Goal: Information Seeking & Learning: Learn about a topic

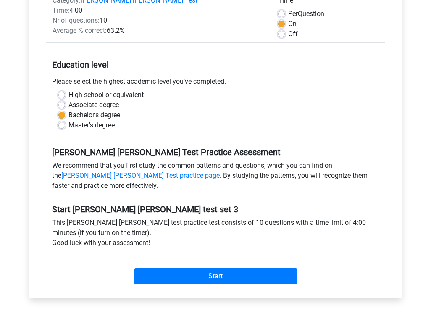
scroll to position [146, 0]
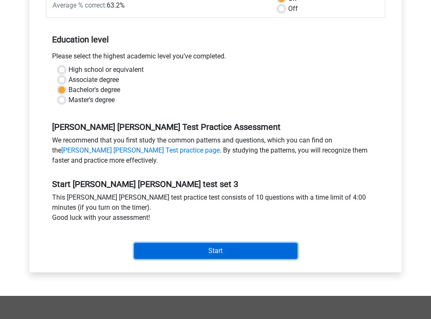
click at [212, 254] on input "Start" at bounding box center [216, 251] width 164 height 16
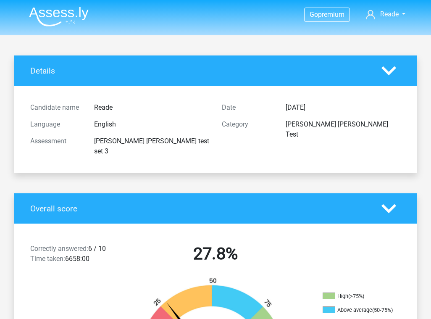
click at [387, 73] on polygon at bounding box center [389, 70] width 15 height 9
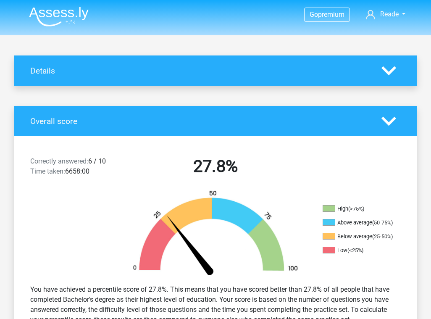
click at [387, 140] on div "Correctly answered: 6 / 10 Time taken: 6658:00 27.8% High (>75%) Above average …" at bounding box center [215, 239] width 391 height 206
click at [386, 123] on icon at bounding box center [389, 121] width 15 height 15
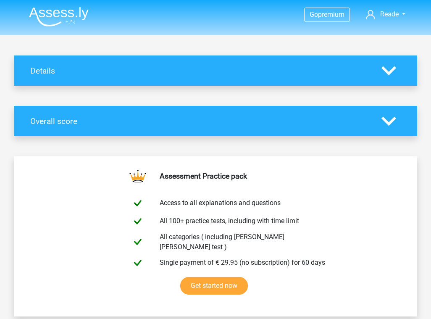
click at [383, 73] on icon at bounding box center [389, 70] width 15 height 15
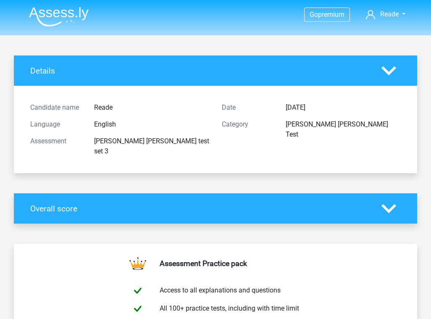
click at [380, 201] on div at bounding box center [391, 208] width 32 height 15
click at [406, 14] on link "Reade" at bounding box center [386, 14] width 46 height 10
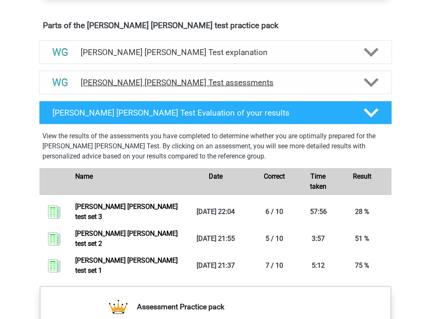
scroll to position [442, 0]
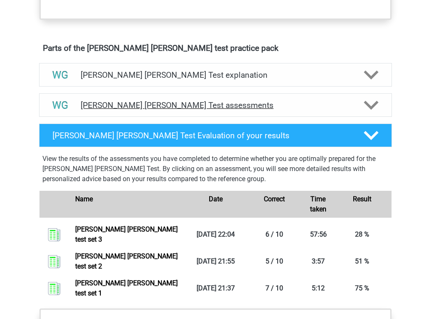
click at [264, 107] on h4 "Watson Glaser Test assessments" at bounding box center [216, 105] width 270 height 10
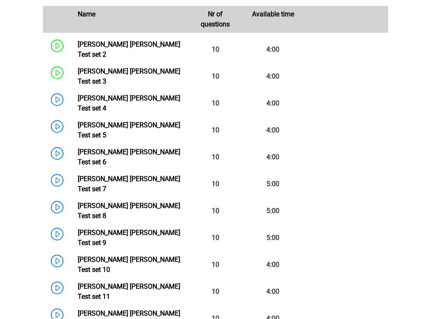
scroll to position [597, 0]
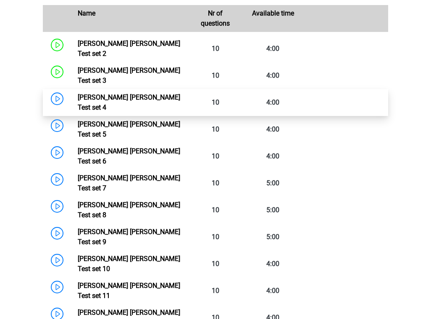
click at [102, 93] on link "Watson Glaser Test set 4" at bounding box center [129, 102] width 103 height 18
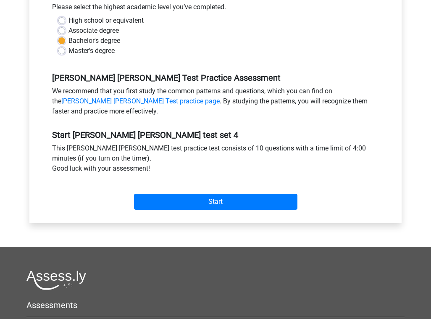
scroll to position [212, 0]
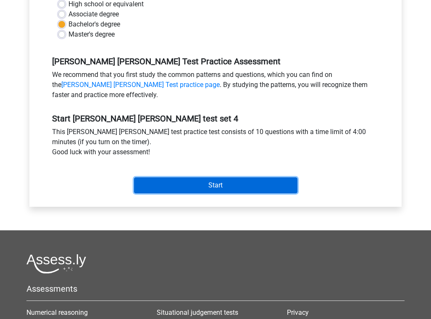
click at [214, 184] on input "Start" at bounding box center [216, 185] width 164 height 16
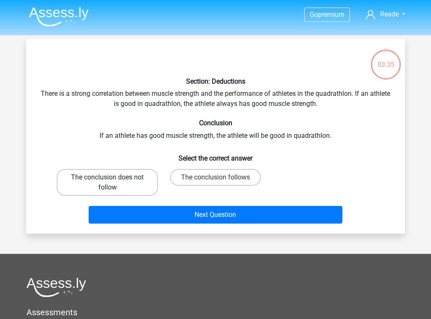
click at [138, 186] on label "The conclusion does not follow" at bounding box center [107, 182] width 101 height 27
click at [113, 183] on input "The conclusion does not follow" at bounding box center [110, 179] width 5 height 5
radio input "true"
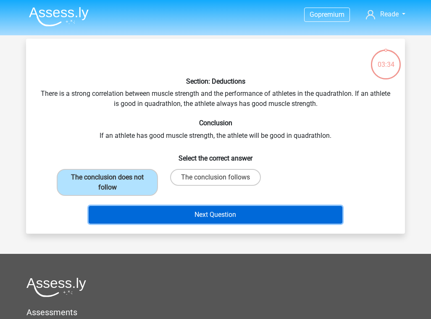
click at [192, 217] on button "Next Question" at bounding box center [216, 215] width 254 height 18
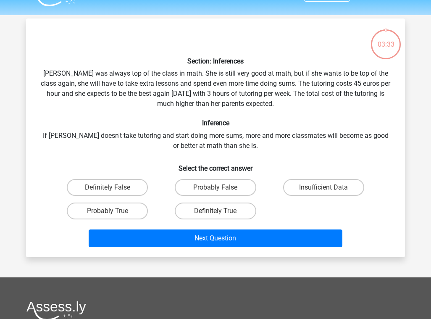
scroll to position [39, 0]
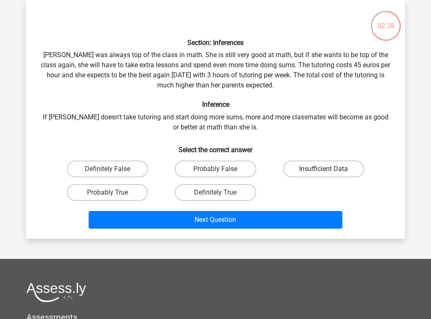
click at [310, 168] on label "Insufficient Data" at bounding box center [323, 169] width 81 height 17
click at [324, 169] on input "Insufficient Data" at bounding box center [326, 171] width 5 height 5
radio input "true"
click at [231, 171] on label "Probably False" at bounding box center [215, 169] width 81 height 17
click at [221, 171] on input "Probably False" at bounding box center [218, 171] width 5 height 5
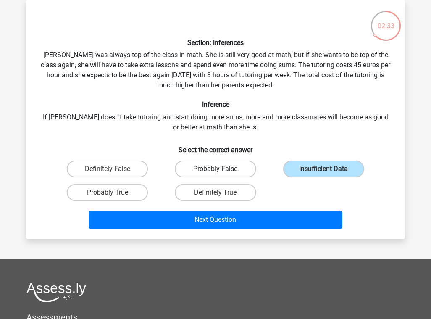
radio input "true"
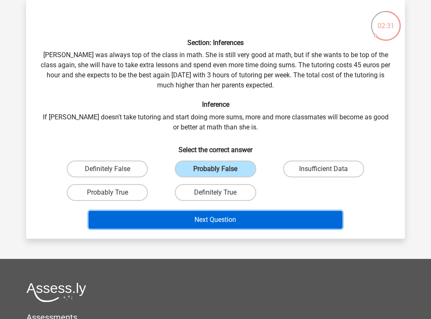
click at [236, 222] on button "Next Question" at bounding box center [216, 220] width 254 height 18
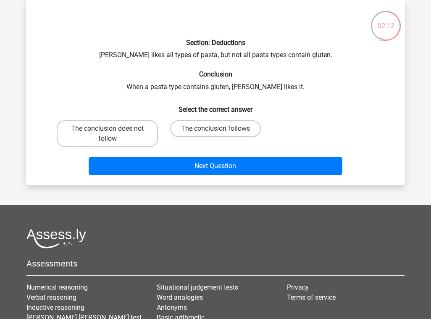
click at [218, 130] on input "The conclusion follows" at bounding box center [218, 131] width 5 height 5
radio input "true"
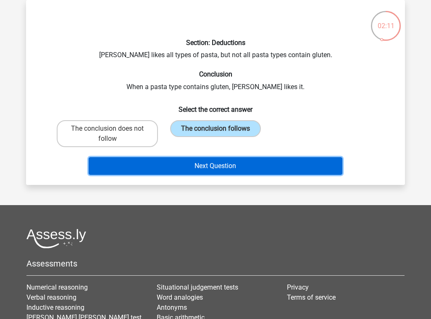
click at [209, 168] on button "Next Question" at bounding box center [216, 166] width 254 height 18
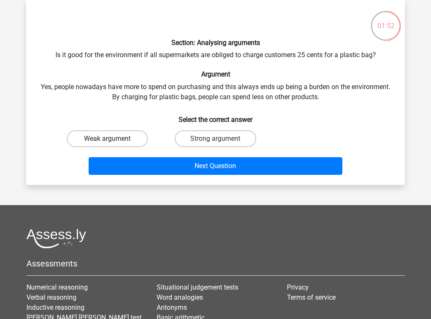
click at [114, 137] on label "Weak argument" at bounding box center [107, 138] width 81 height 17
click at [113, 139] on input "Weak argument" at bounding box center [110, 141] width 5 height 5
radio input "true"
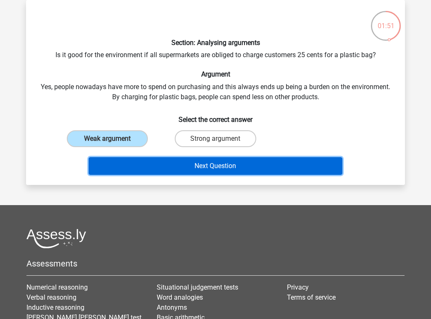
click at [206, 169] on button "Next Question" at bounding box center [216, 166] width 254 height 18
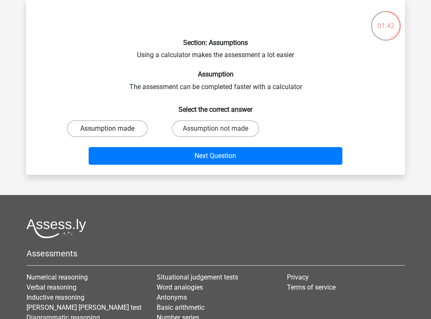
click at [119, 129] on label "Assumption made" at bounding box center [107, 128] width 81 height 17
click at [113, 129] on input "Assumption made" at bounding box center [110, 131] width 5 height 5
radio input "true"
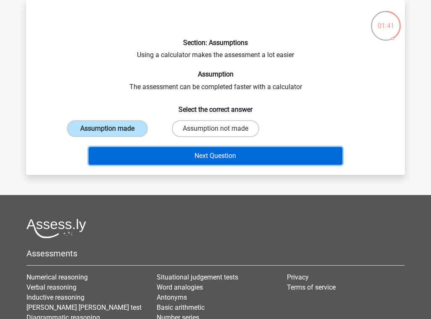
click at [191, 157] on button "Next Question" at bounding box center [216, 156] width 254 height 18
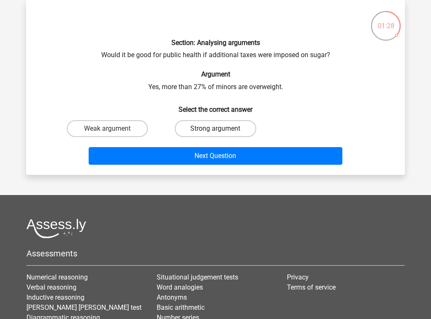
click at [206, 130] on label "Strong argument" at bounding box center [215, 128] width 81 height 17
click at [216, 130] on input "Strong argument" at bounding box center [218, 131] width 5 height 5
radio input "true"
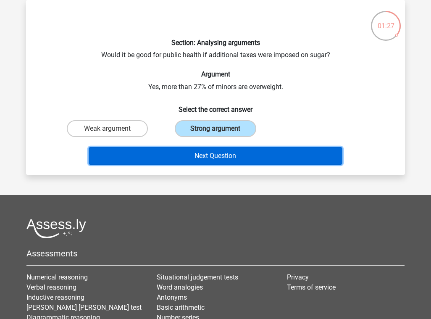
click at [204, 153] on button "Next Question" at bounding box center [216, 156] width 254 height 18
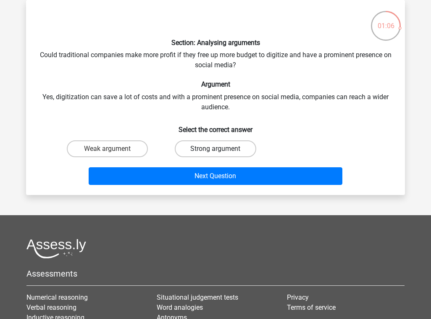
click at [204, 150] on label "Strong argument" at bounding box center [215, 148] width 81 height 17
click at [216, 150] on input "Strong argument" at bounding box center [218, 151] width 5 height 5
radio input "true"
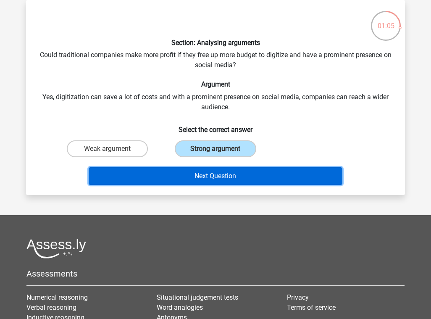
click at [201, 182] on button "Next Question" at bounding box center [216, 176] width 254 height 18
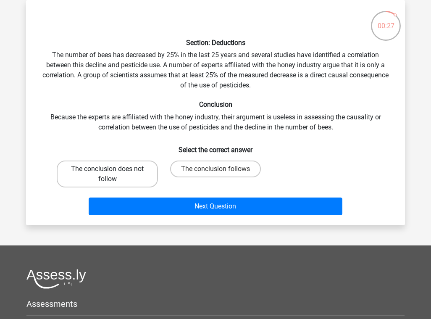
click at [132, 167] on label "The conclusion does not follow" at bounding box center [107, 174] width 101 height 27
click at [113, 169] on input "The conclusion does not follow" at bounding box center [110, 171] width 5 height 5
radio input "true"
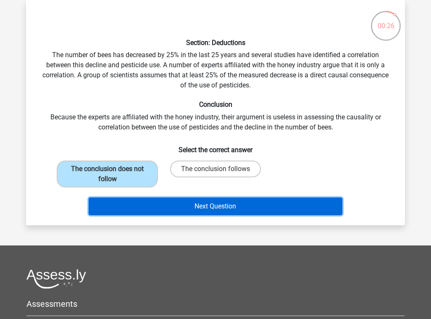
click at [206, 205] on button "Next Question" at bounding box center [216, 207] width 254 height 18
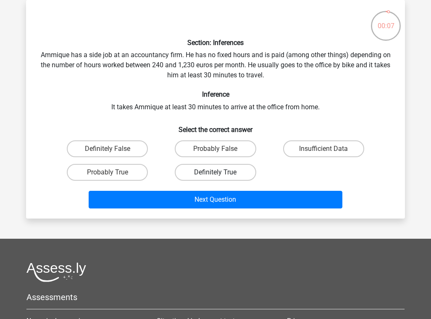
click at [208, 172] on label "Definitely True" at bounding box center [215, 172] width 81 height 17
click at [216, 172] on input "Definitely True" at bounding box center [218, 174] width 5 height 5
radio input "true"
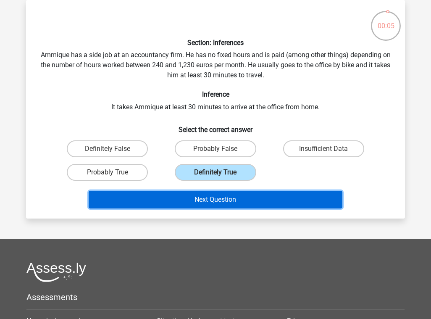
click at [203, 201] on button "Next Question" at bounding box center [216, 200] width 254 height 18
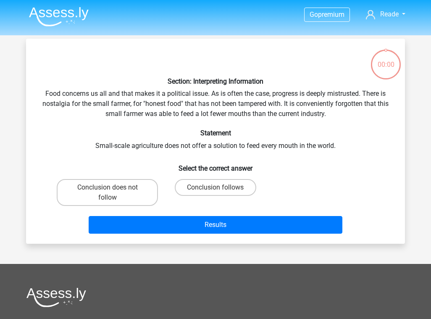
scroll to position [39, 0]
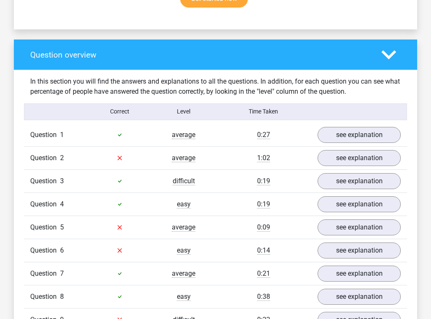
scroll to position [581, 0]
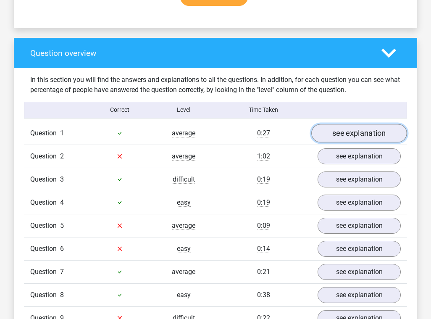
click at [331, 124] on link "see explanation" at bounding box center [360, 133] width 96 height 19
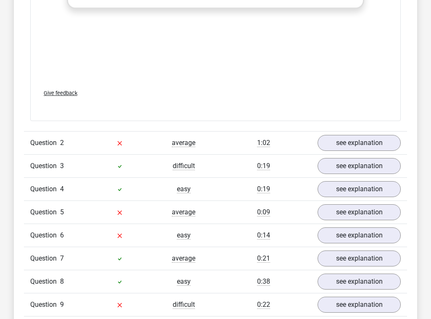
scroll to position [1041, 0]
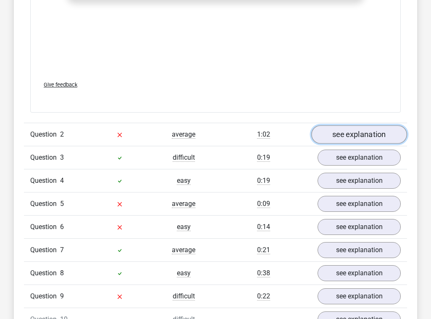
click at [348, 125] on link "see explanation" at bounding box center [360, 134] width 96 height 19
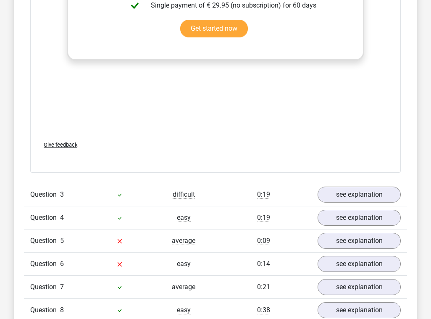
scroll to position [1527, 0]
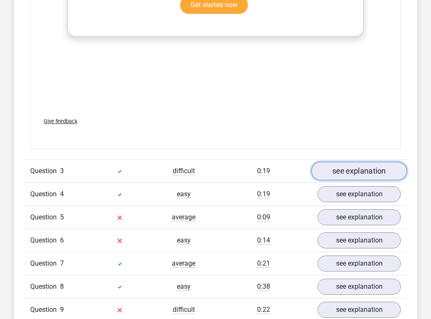
click at [338, 162] on link "see explanation" at bounding box center [360, 171] width 96 height 19
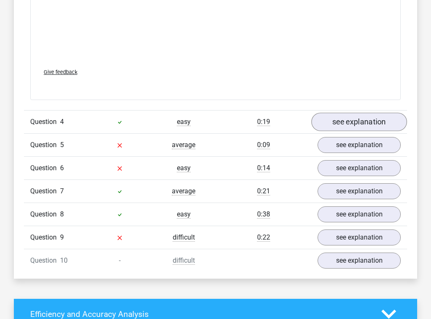
scroll to position [2051, 0]
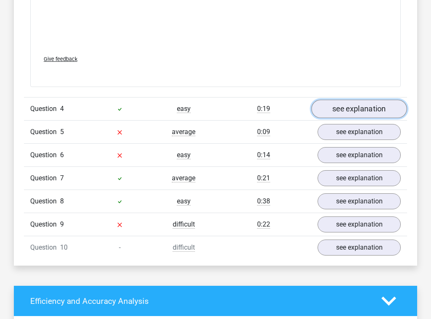
click at [338, 100] on link "see explanation" at bounding box center [360, 109] width 96 height 19
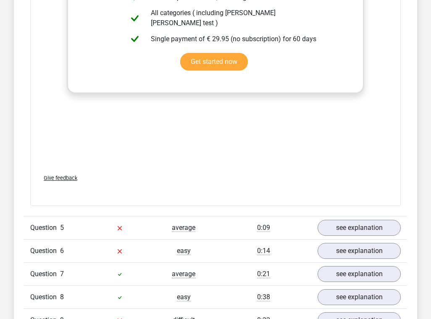
scroll to position [2412, 0]
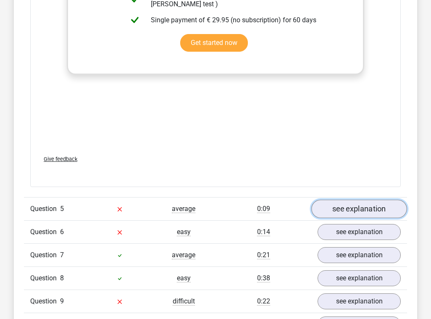
click at [337, 200] on link "see explanation" at bounding box center [360, 209] width 96 height 19
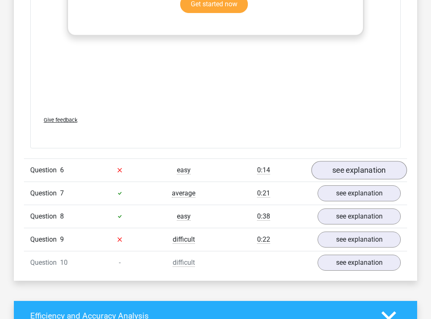
scroll to position [2913, 0]
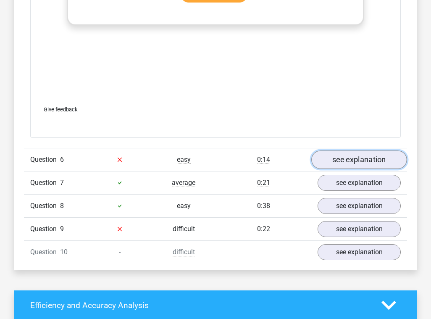
click at [339, 151] on link "see explanation" at bounding box center [360, 160] width 96 height 19
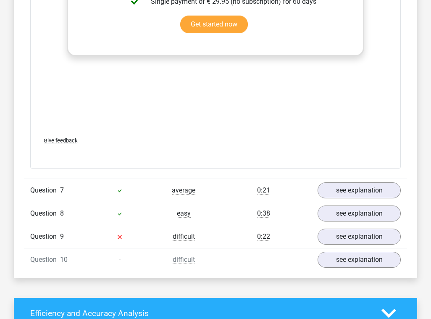
scroll to position [3338, 0]
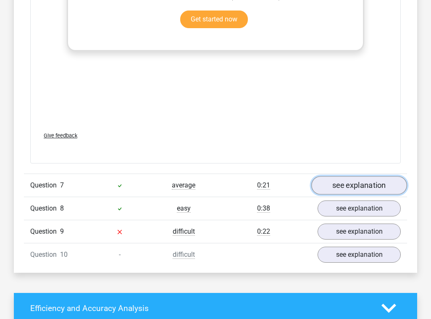
click at [348, 176] on link "see explanation" at bounding box center [360, 185] width 96 height 19
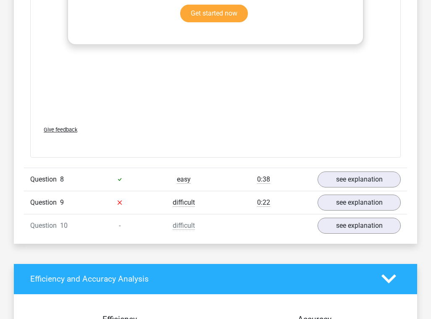
scroll to position [3819, 0]
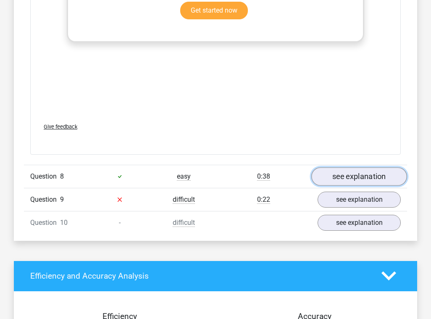
click at [341, 167] on link "see explanation" at bounding box center [360, 176] width 96 height 19
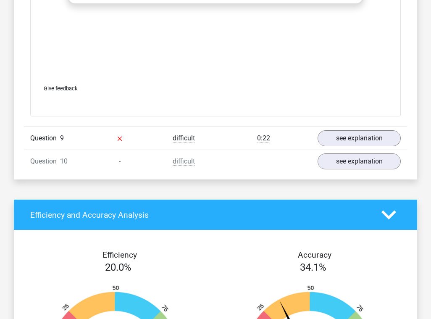
scroll to position [4327, 0]
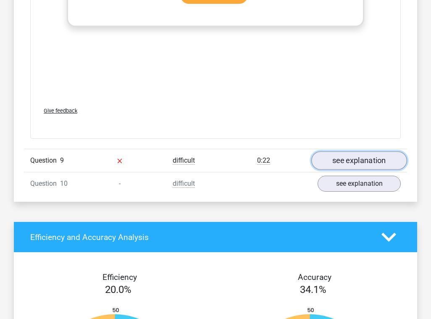
click at [347, 151] on link "see explanation" at bounding box center [360, 160] width 96 height 19
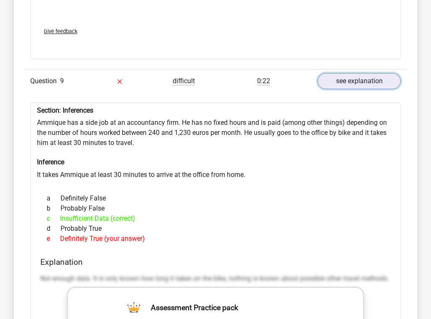
scroll to position [4409, 0]
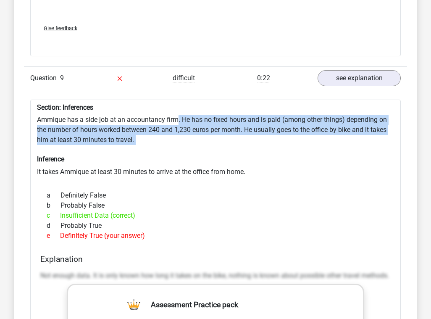
drag, startPoint x: 177, startPoint y: 103, endPoint x: 197, endPoint y: 133, distance: 35.8
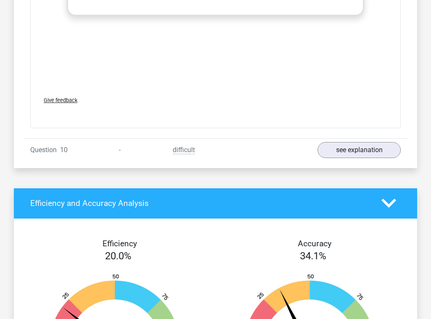
scroll to position [4857, 0]
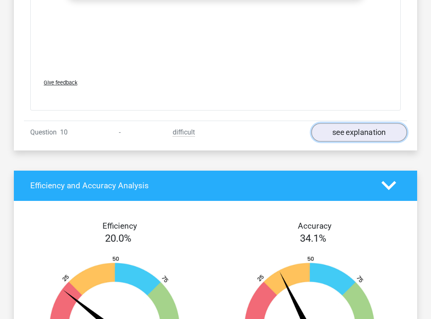
click at [333, 123] on link "see explanation" at bounding box center [360, 132] width 96 height 19
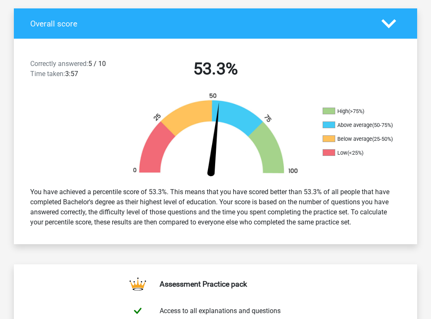
scroll to position [0, 0]
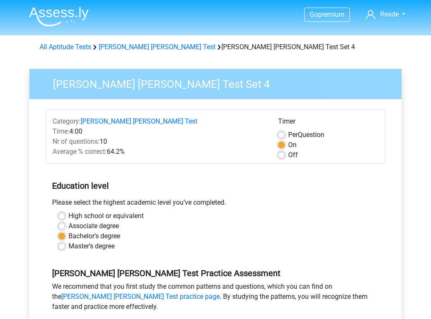
scroll to position [212, 0]
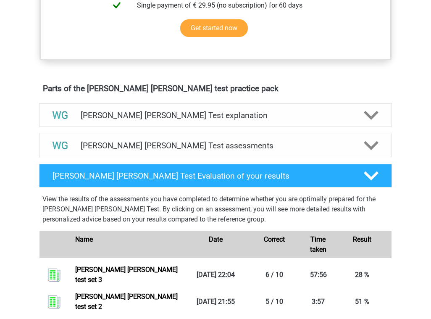
scroll to position [364, 0]
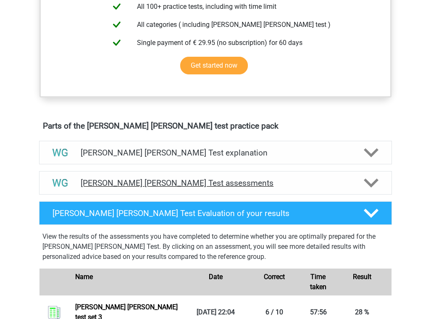
click at [224, 190] on div "Watson Glaser Test assessments" at bounding box center [215, 183] width 353 height 24
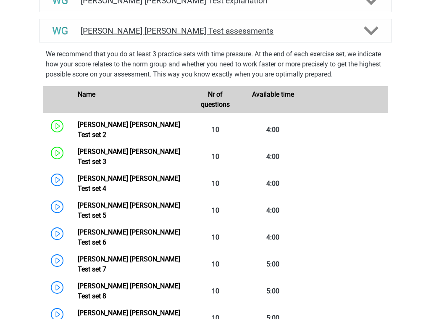
scroll to position [531, 0]
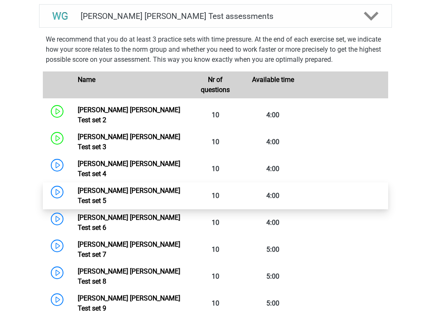
click at [111, 187] on link "Watson Glaser Test set 5" at bounding box center [129, 196] width 103 height 18
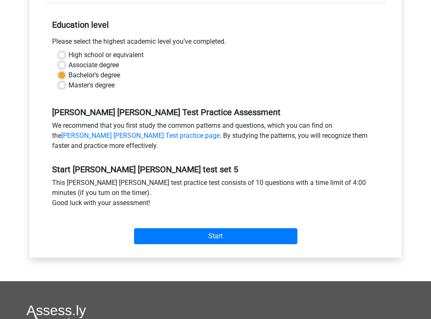
scroll to position [179, 0]
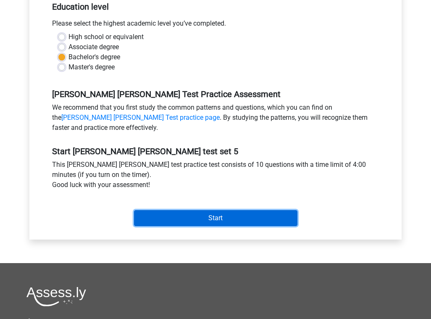
click at [217, 221] on input "Start" at bounding box center [216, 218] width 164 height 16
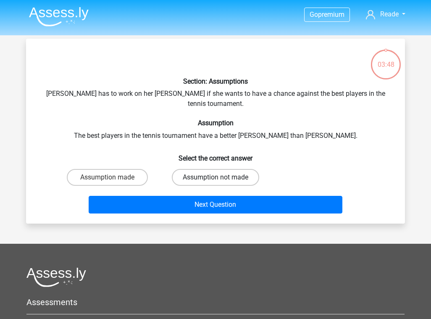
click at [206, 169] on label "Assumption not made" at bounding box center [215, 177] width 87 height 17
click at [216, 177] on input "Assumption not made" at bounding box center [218, 179] width 5 height 5
radio input "true"
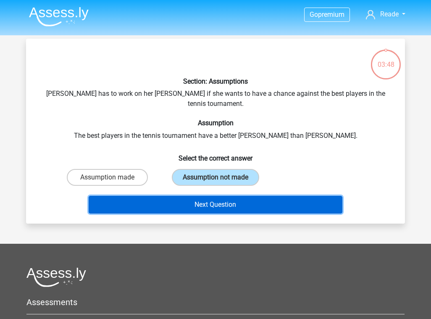
click at [205, 196] on button "Next Question" at bounding box center [216, 205] width 254 height 18
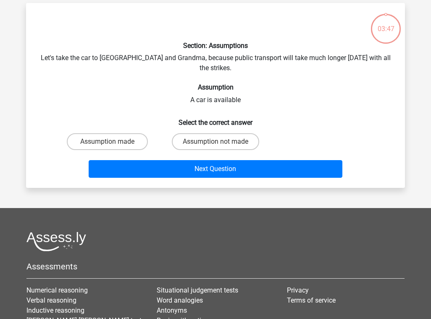
scroll to position [39, 0]
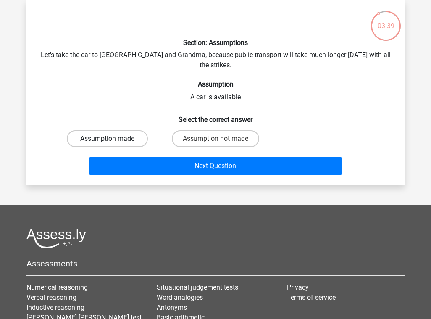
click at [114, 130] on label "Assumption made" at bounding box center [107, 138] width 81 height 17
click at [113, 139] on input "Assumption made" at bounding box center [110, 141] width 5 height 5
radio input "true"
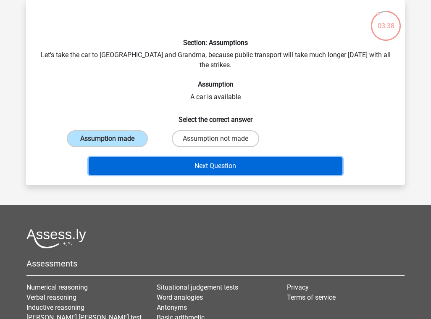
click at [182, 157] on button "Next Question" at bounding box center [216, 166] width 254 height 18
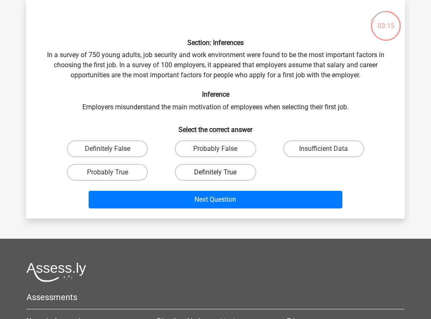
click at [210, 172] on label "Definitely True" at bounding box center [215, 172] width 81 height 17
click at [216, 172] on input "Definitely True" at bounding box center [218, 174] width 5 height 5
radio input "true"
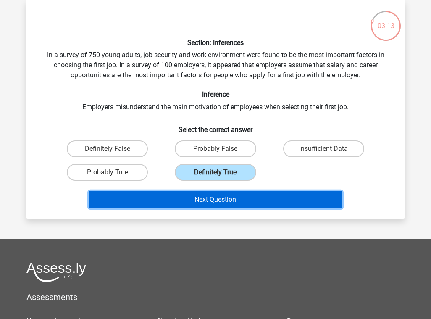
click at [198, 201] on button "Next Question" at bounding box center [216, 200] width 254 height 18
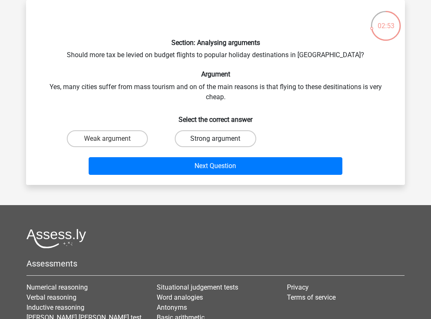
click at [206, 137] on label "Strong argument" at bounding box center [215, 138] width 81 height 17
click at [216, 139] on input "Strong argument" at bounding box center [218, 141] width 5 height 5
radio input "true"
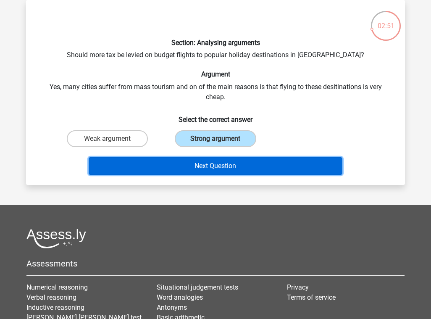
click at [193, 165] on button "Next Question" at bounding box center [216, 166] width 254 height 18
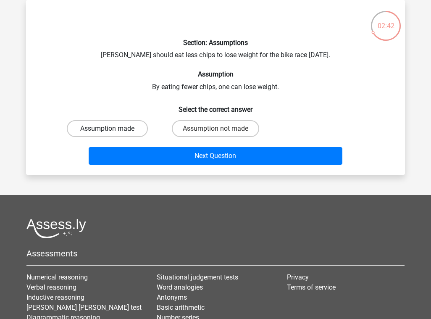
click at [103, 129] on label "Assumption made" at bounding box center [107, 128] width 81 height 17
click at [108, 129] on input "Assumption made" at bounding box center [110, 131] width 5 height 5
radio input "true"
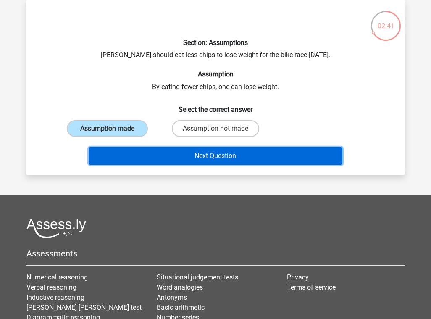
click at [183, 156] on button "Next Question" at bounding box center [216, 156] width 254 height 18
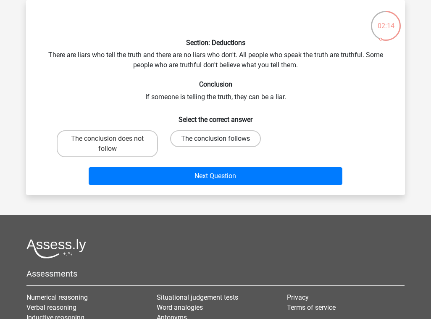
click at [208, 141] on label "The conclusion follows" at bounding box center [215, 138] width 91 height 17
click at [216, 141] on input "The conclusion follows" at bounding box center [218, 141] width 5 height 5
radio input "true"
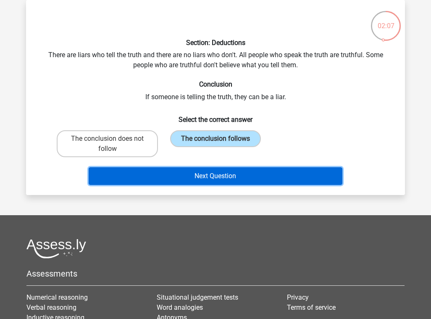
click at [208, 174] on button "Next Question" at bounding box center [216, 176] width 254 height 18
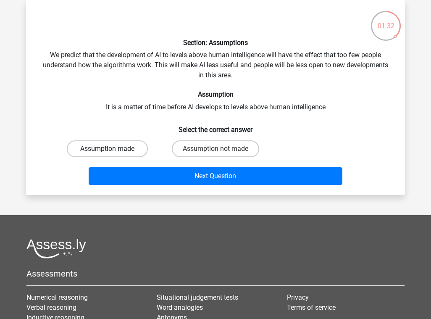
click at [124, 151] on label "Assumption made" at bounding box center [107, 148] width 81 height 17
click at [113, 151] on input "Assumption made" at bounding box center [110, 151] width 5 height 5
radio input "true"
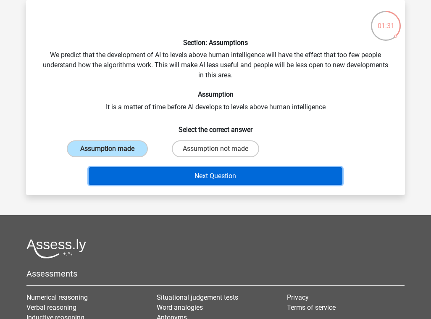
click at [190, 171] on button "Next Question" at bounding box center [216, 176] width 254 height 18
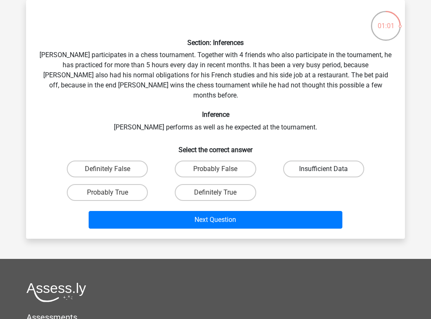
click at [307, 161] on label "Insufficient Data" at bounding box center [323, 169] width 81 height 17
click at [324, 169] on input "Insufficient Data" at bounding box center [326, 171] width 5 height 5
radio input "true"
click at [116, 161] on label "Definitely False" at bounding box center [107, 169] width 81 height 17
click at [113, 169] on input "Definitely False" at bounding box center [110, 171] width 5 height 5
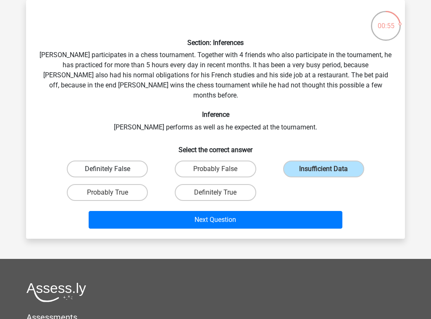
radio input "true"
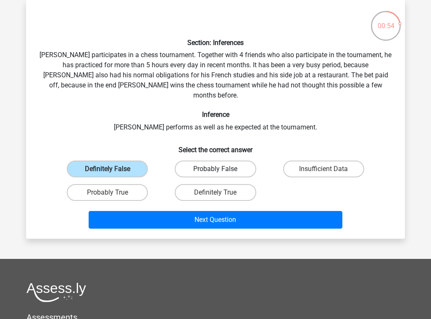
click at [185, 165] on label "Probably False" at bounding box center [215, 169] width 81 height 17
click at [216, 169] on input "Probably False" at bounding box center [218, 171] width 5 height 5
radio input "true"
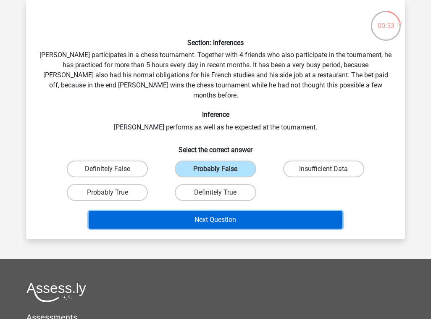
click at [207, 211] on button "Next Question" at bounding box center [216, 220] width 254 height 18
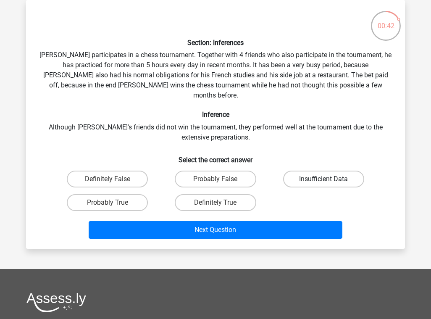
click at [315, 171] on label "Insufficient Data" at bounding box center [323, 179] width 81 height 17
click at [324, 179] on input "Insufficient Data" at bounding box center [326, 181] width 5 height 5
radio input "true"
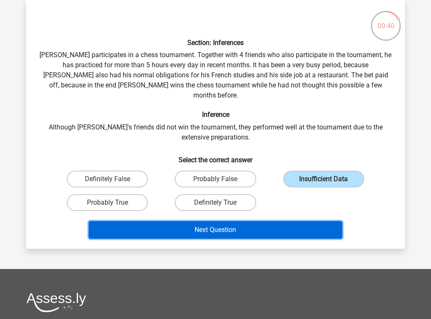
click at [214, 221] on button "Next Question" at bounding box center [216, 230] width 254 height 18
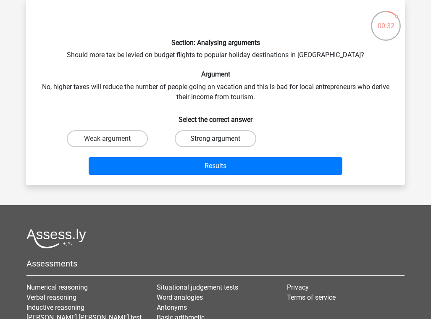
click at [209, 136] on label "Strong argument" at bounding box center [215, 138] width 81 height 17
click at [216, 139] on input "Strong argument" at bounding box center [218, 141] width 5 height 5
radio input "true"
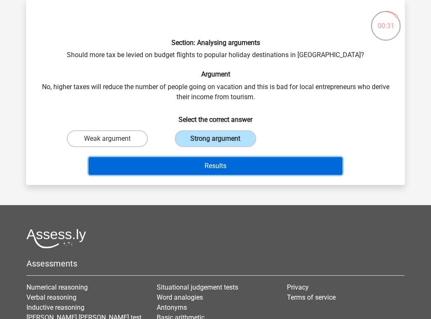
click at [205, 166] on button "Results" at bounding box center [216, 166] width 254 height 18
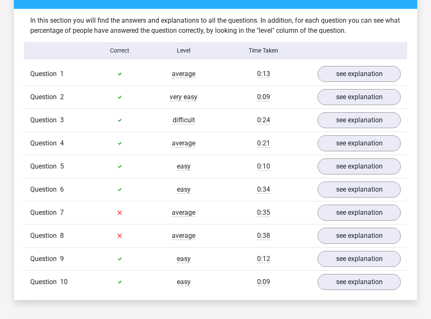
scroll to position [646, 0]
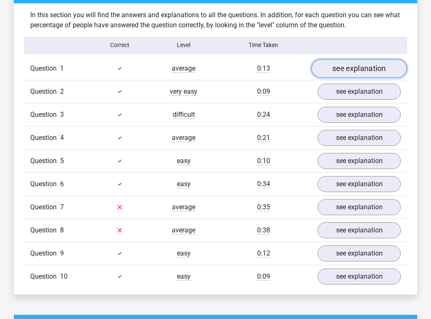
click at [355, 59] on link "see explanation" at bounding box center [360, 68] width 96 height 19
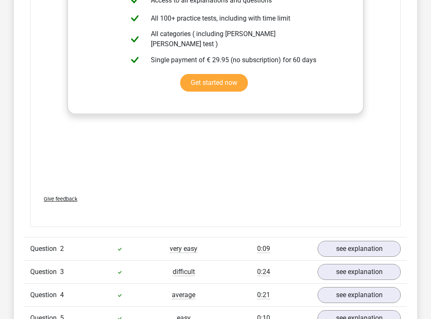
scroll to position [998, 0]
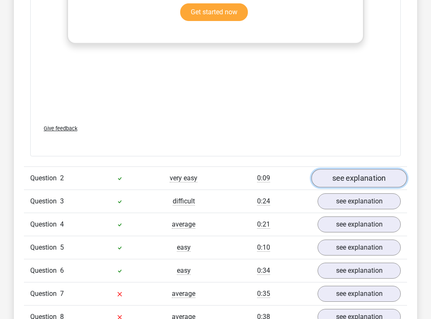
click at [339, 169] on link "see explanation" at bounding box center [360, 178] width 96 height 19
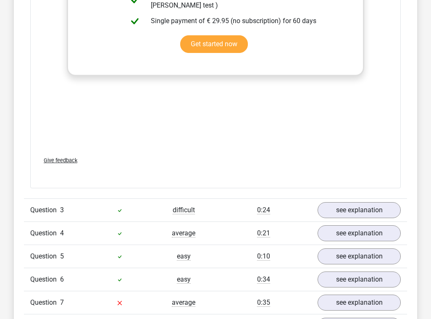
scroll to position [1435, 0]
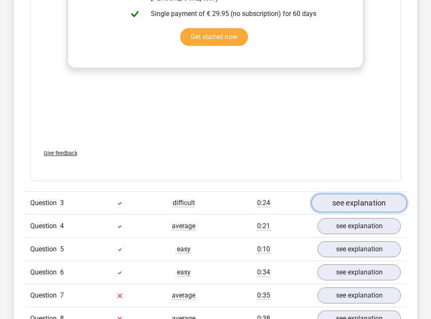
click at [349, 194] on link "see explanation" at bounding box center [360, 203] width 96 height 19
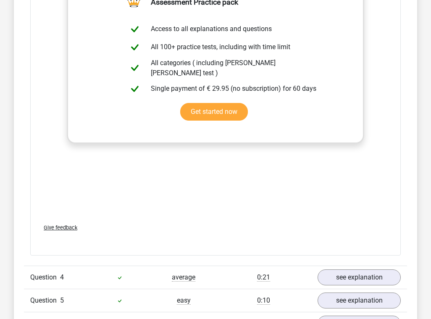
scroll to position [1908, 0]
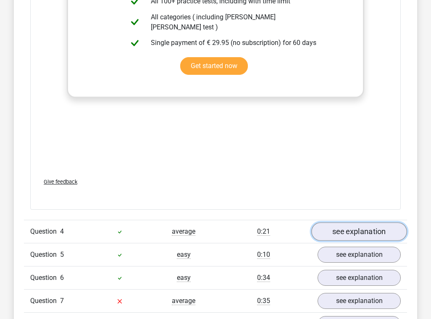
click at [355, 222] on link "see explanation" at bounding box center [360, 231] width 96 height 19
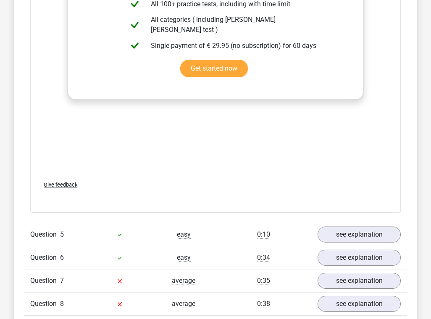
scroll to position [2370, 0]
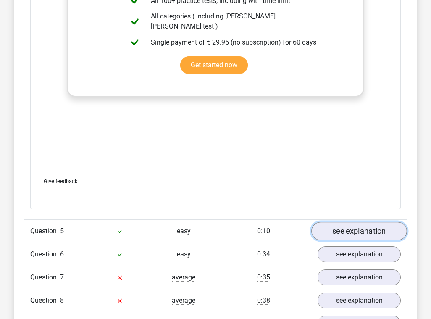
click at [328, 222] on link "see explanation" at bounding box center [360, 231] width 96 height 19
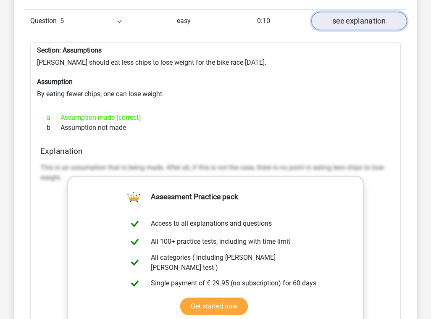
scroll to position [2583, 0]
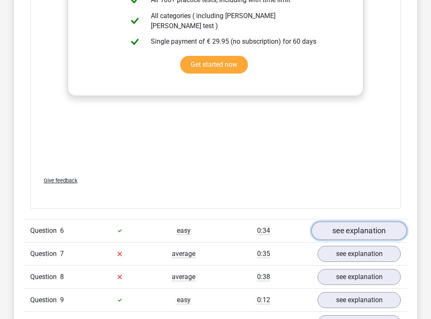
click at [337, 222] on link "see explanation" at bounding box center [360, 231] width 96 height 19
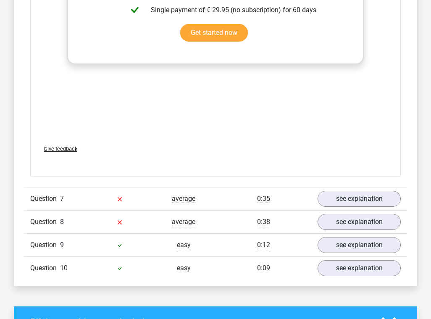
scroll to position [3330, 0]
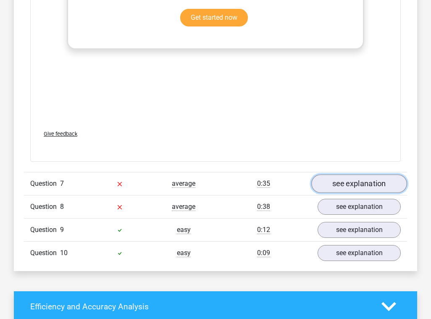
click at [338, 174] on link "see explanation" at bounding box center [360, 183] width 96 height 19
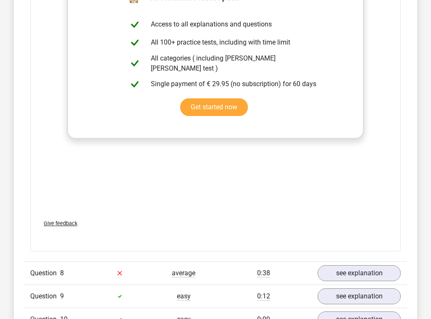
scroll to position [3785, 0]
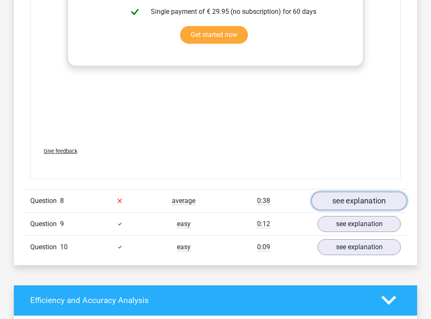
click at [336, 192] on link "see explanation" at bounding box center [360, 201] width 96 height 19
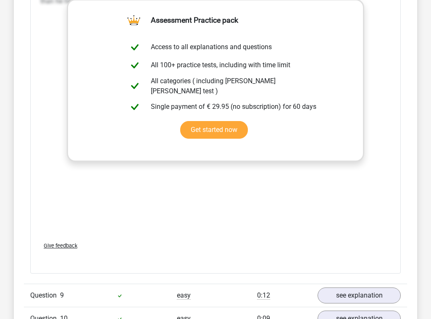
scroll to position [4284, 0]
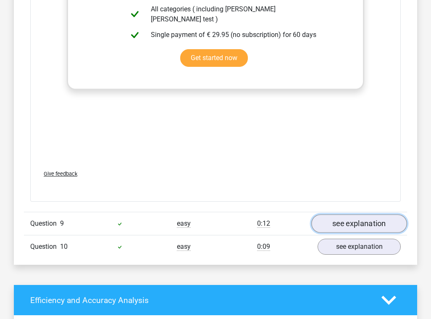
click at [333, 214] on link "see explanation" at bounding box center [360, 223] width 96 height 19
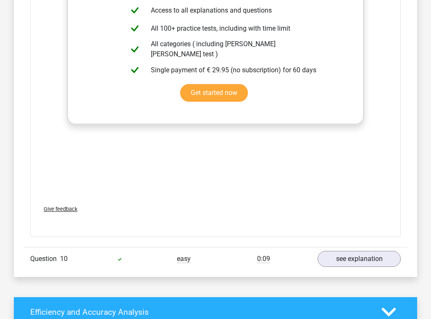
scroll to position [4784, 0]
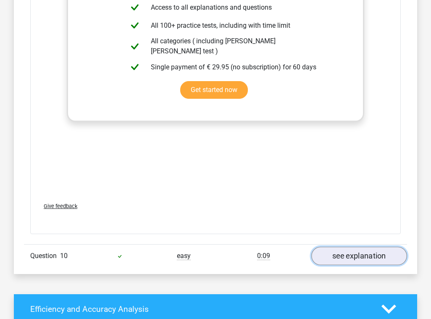
click at [349, 247] on link "see explanation" at bounding box center [360, 256] width 96 height 19
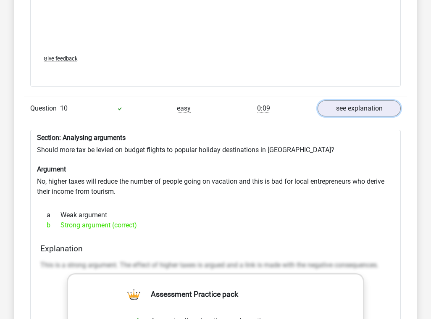
scroll to position [4933, 0]
